Goal: Transaction & Acquisition: Purchase product/service

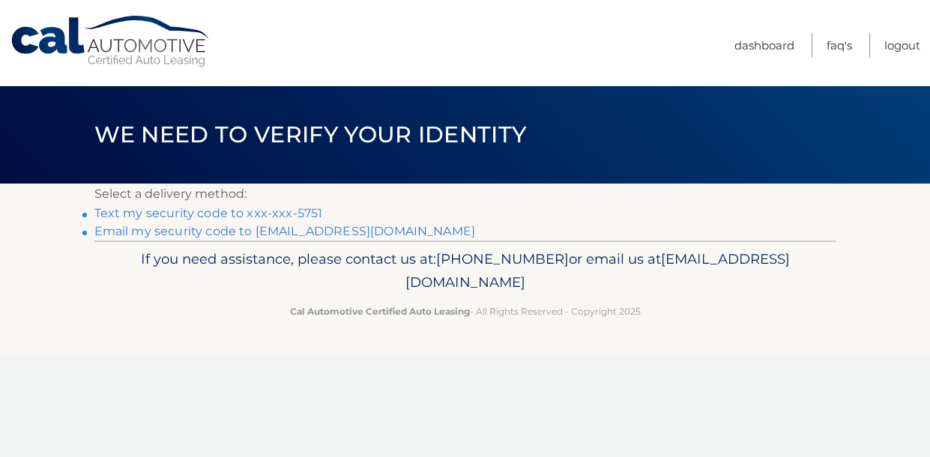
click at [274, 214] on link "Text my security code to xxx-xxx-5751" at bounding box center [208, 213] width 229 height 14
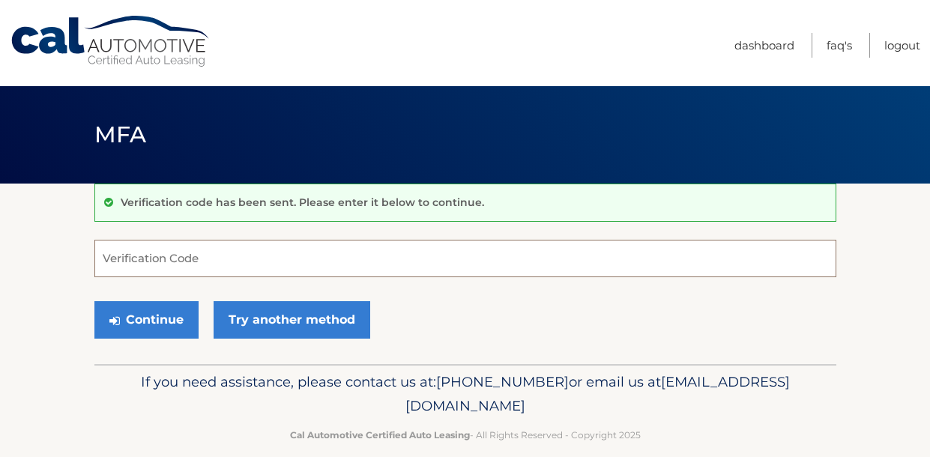
click at [143, 255] on input "Verification Code" at bounding box center [465, 258] width 742 height 37
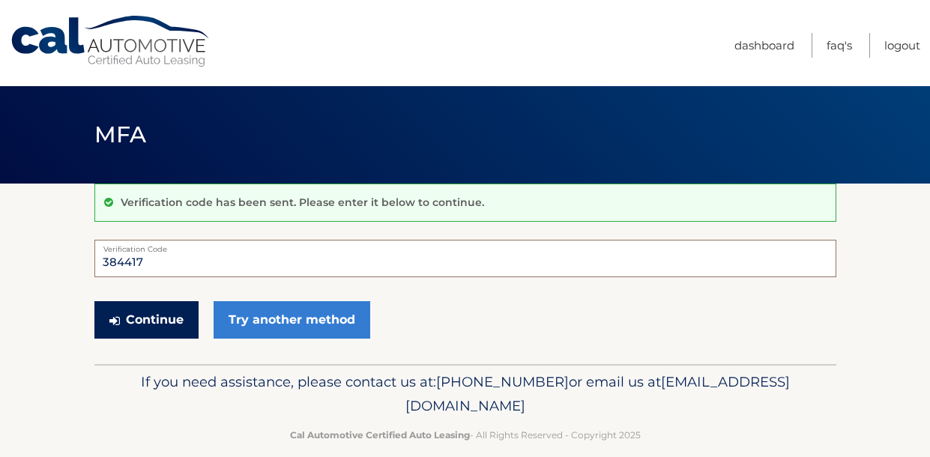
type input "384417"
click at [139, 316] on button "Continue" at bounding box center [146, 319] width 104 height 37
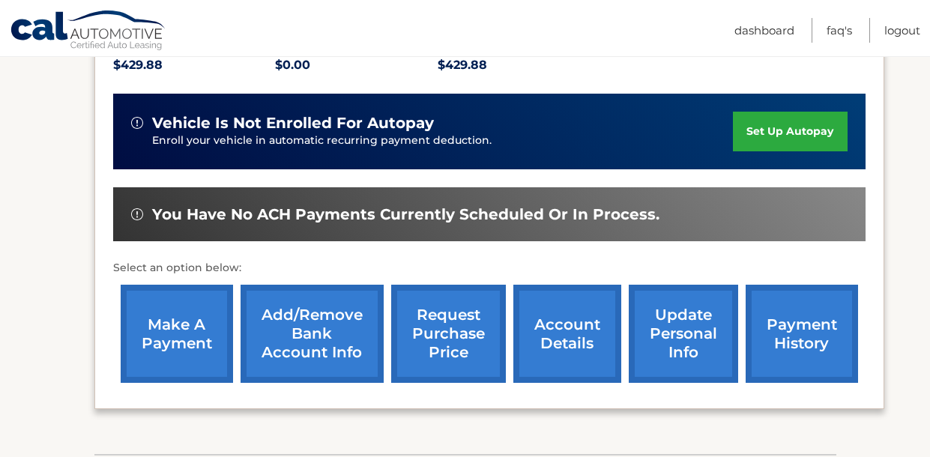
scroll to position [334, 0]
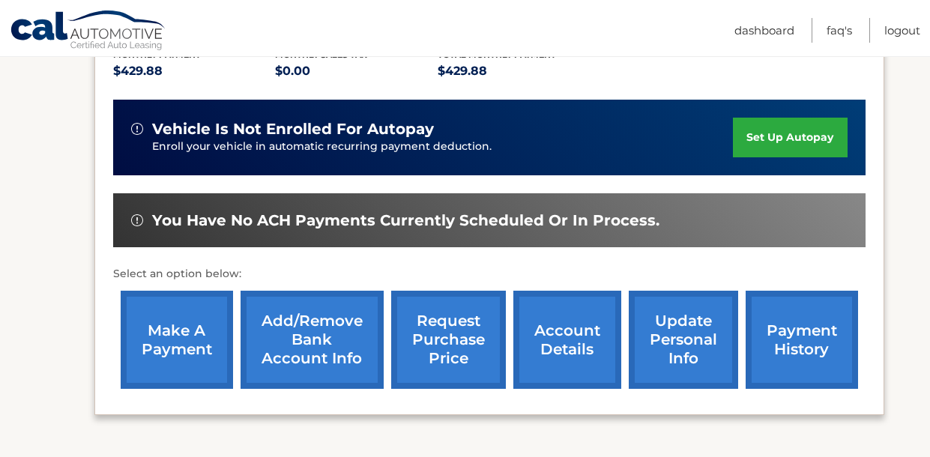
click at [182, 352] on link "make a payment" at bounding box center [177, 340] width 112 height 98
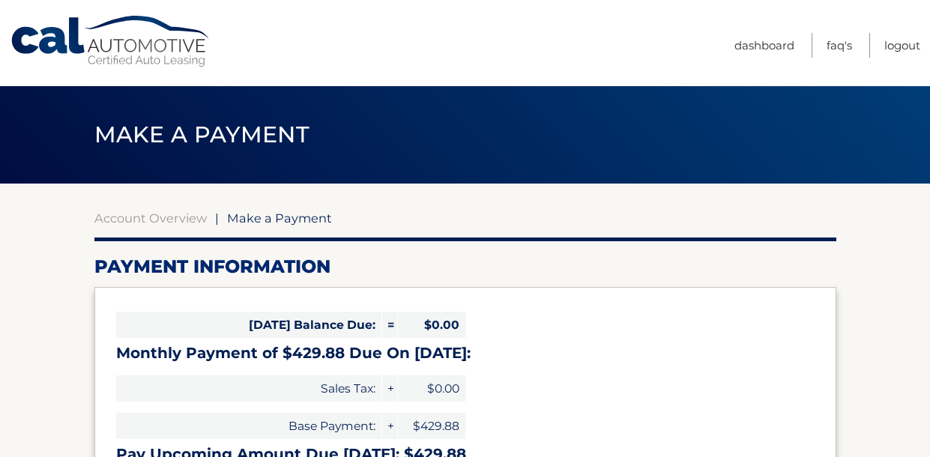
select select "ZmNmOTFlZDUtMjE4ZC00NjMwLWEyYTAtZDE5ZGYyODg2MGQ4"
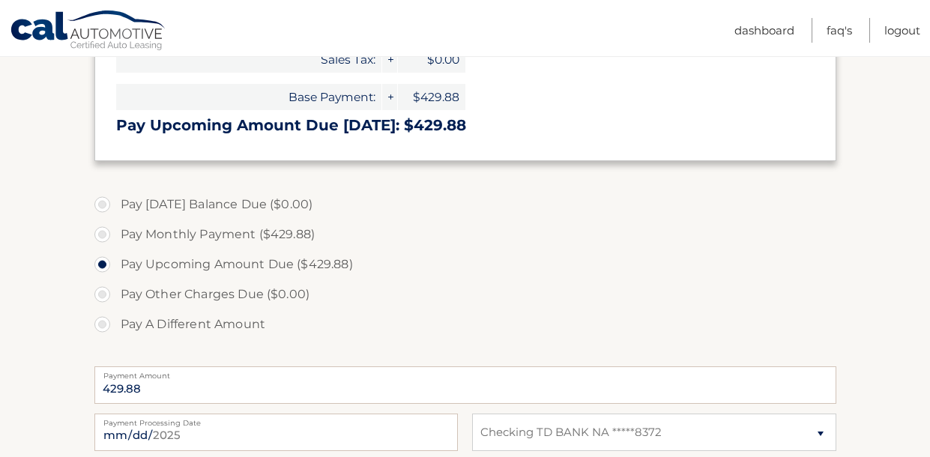
scroll to position [328, 0]
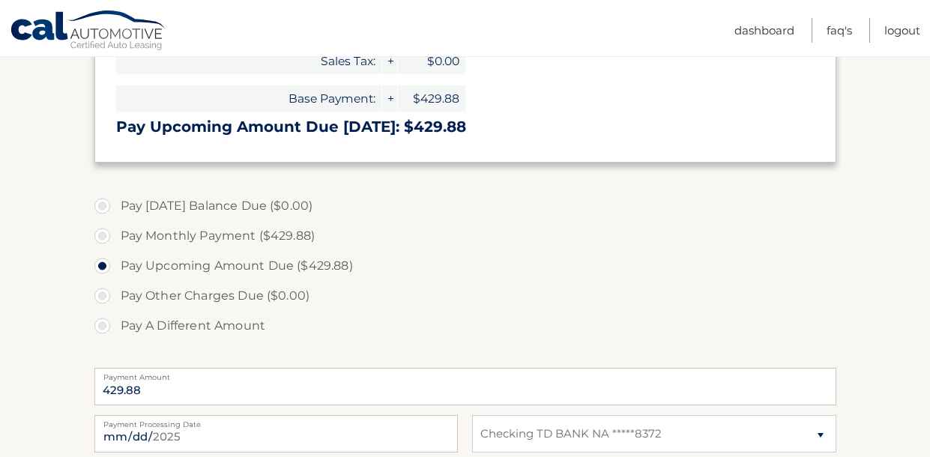
click at [99, 238] on label "Pay Monthly Payment ($429.88)" at bounding box center [465, 236] width 742 height 30
click at [100, 238] on input "Pay Monthly Payment ($429.88)" at bounding box center [107, 233] width 15 height 24
radio input "true"
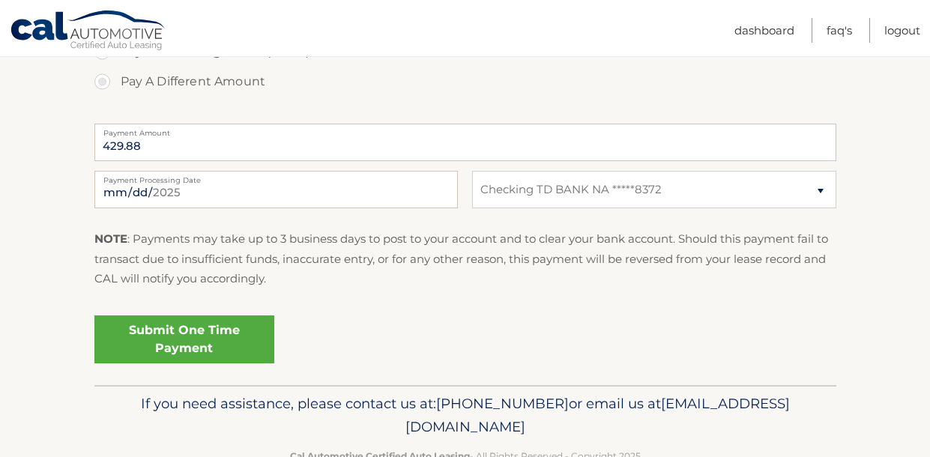
scroll to position [576, 0]
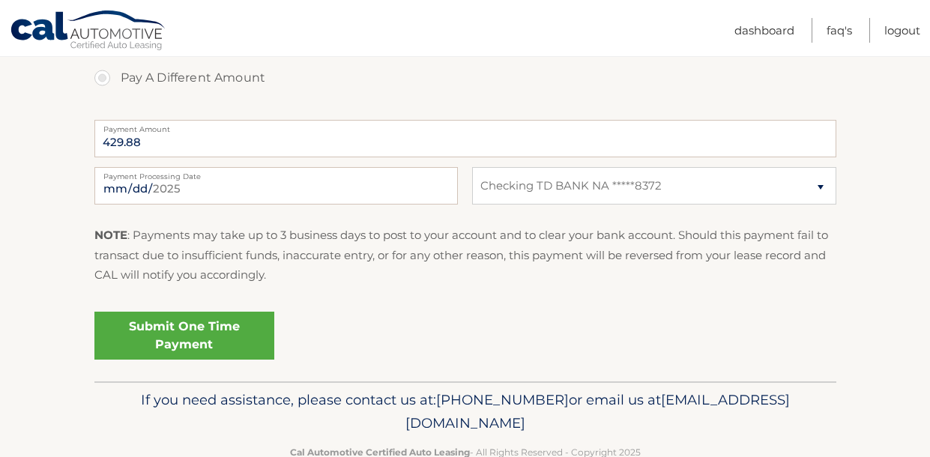
click at [172, 346] on link "Submit One Time Payment" at bounding box center [184, 336] width 180 height 48
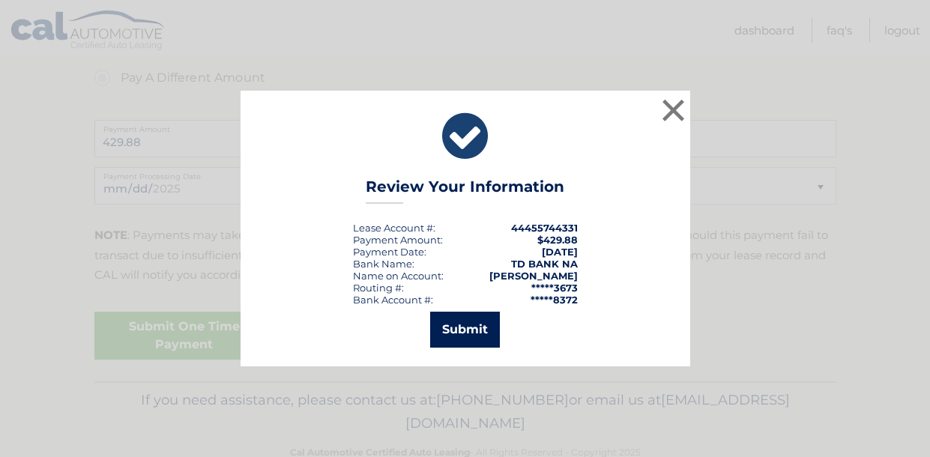
click at [452, 322] on button "Submit" at bounding box center [465, 330] width 70 height 36
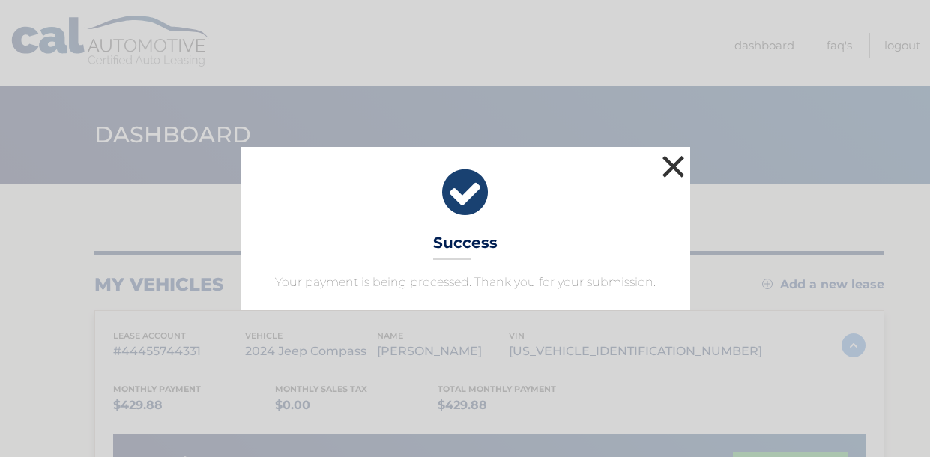
click at [674, 166] on button "×" at bounding box center [674, 166] width 30 height 30
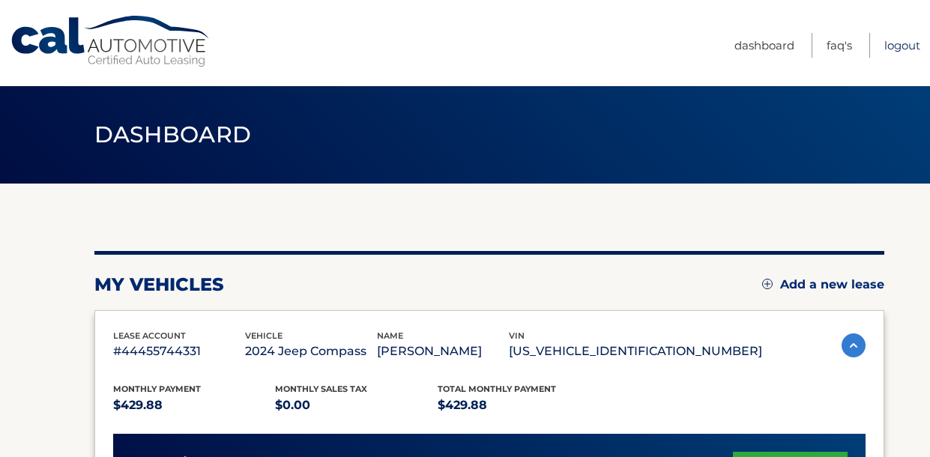
click at [905, 44] on link "Logout" at bounding box center [903, 45] width 36 height 25
